Goal: Navigation & Orientation: Find specific page/section

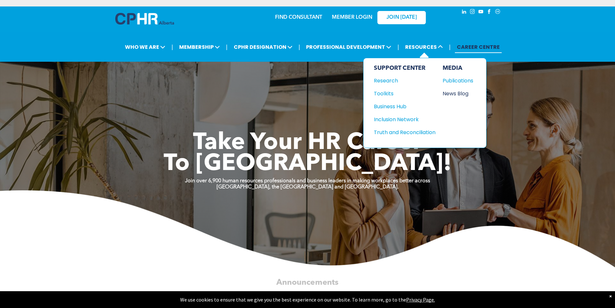
click at [451, 94] on div "News Blog" at bounding box center [457, 93] width 28 height 8
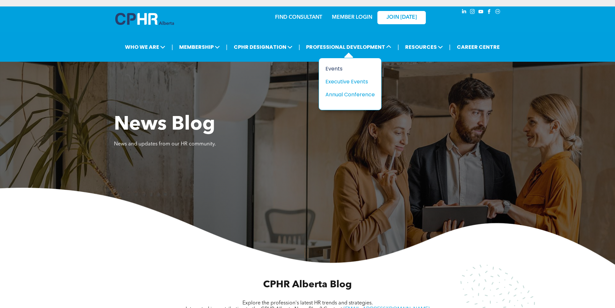
click at [340, 68] on div "Events" at bounding box center [348, 69] width 45 height 8
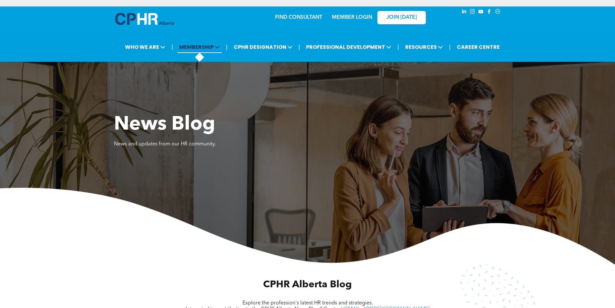
drag, startPoint x: 213, startPoint y: 38, endPoint x: 210, endPoint y: 41, distance: 3.7
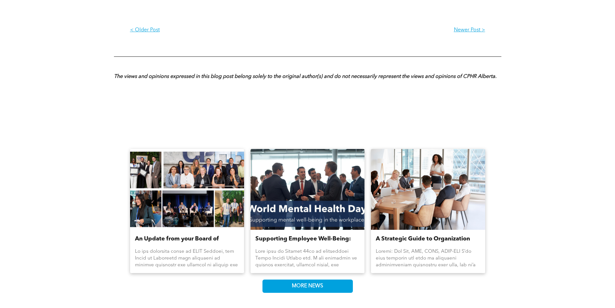
scroll to position [999, 0]
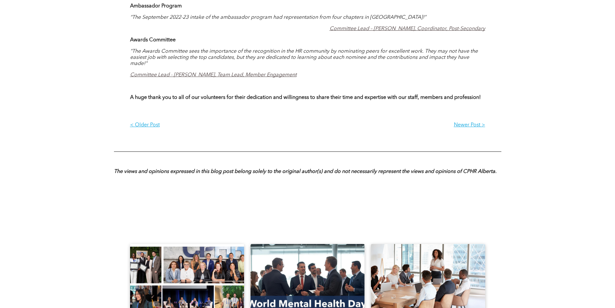
scroll to position [1034, 0]
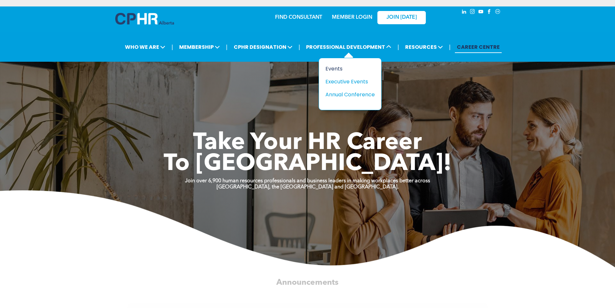
drag, startPoint x: 338, startPoint y: 67, endPoint x: 334, endPoint y: 69, distance: 4.7
click at [338, 67] on div "Events" at bounding box center [348, 69] width 45 height 8
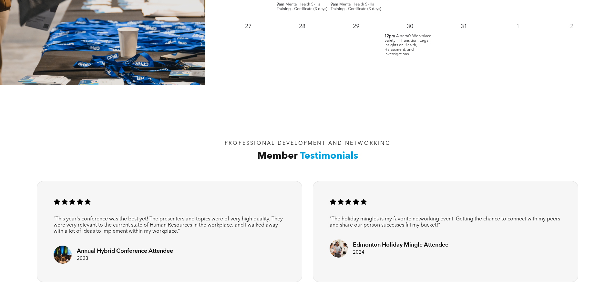
scroll to position [969, 0]
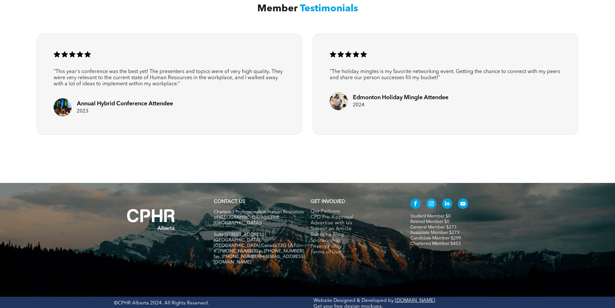
drag, startPoint x: 218, startPoint y: 64, endPoint x: 220, endPoint y: 61, distance: 4.0
